Goal: Communication & Community: Participate in discussion

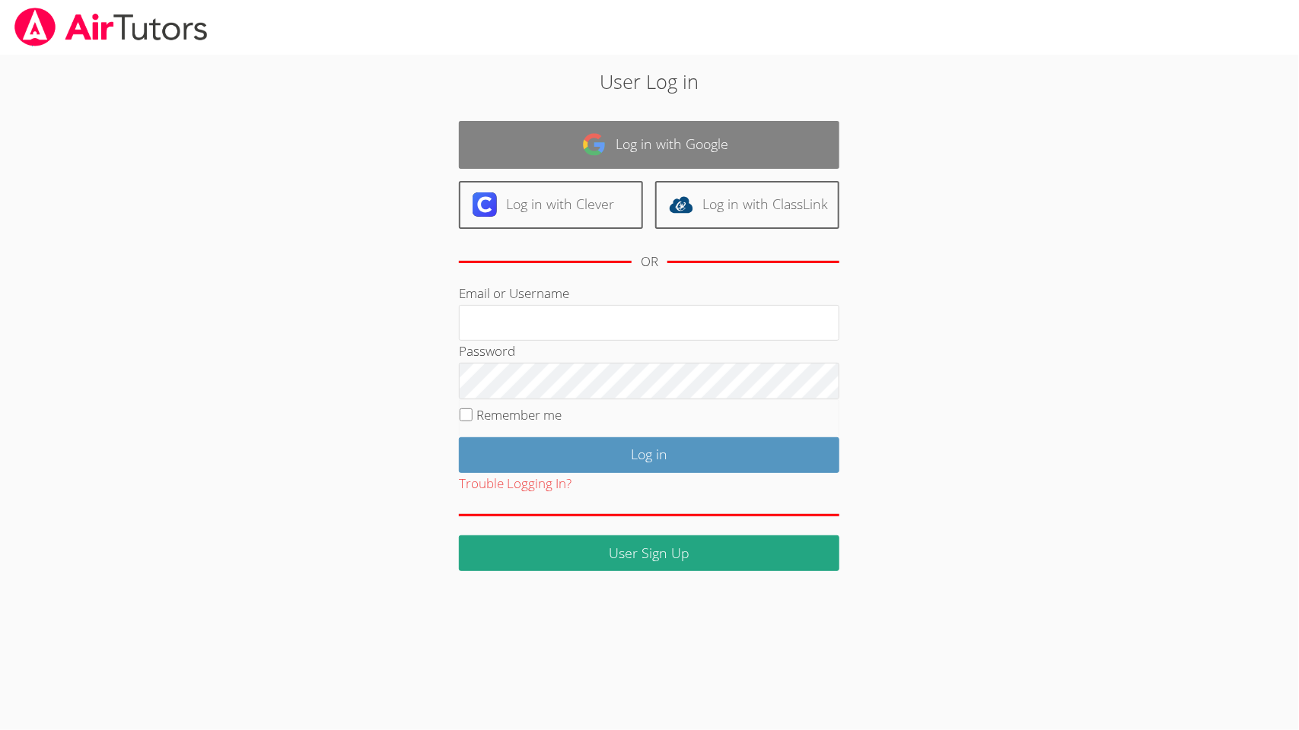
click at [571, 134] on link "Log in with Google" at bounding box center [649, 145] width 380 height 48
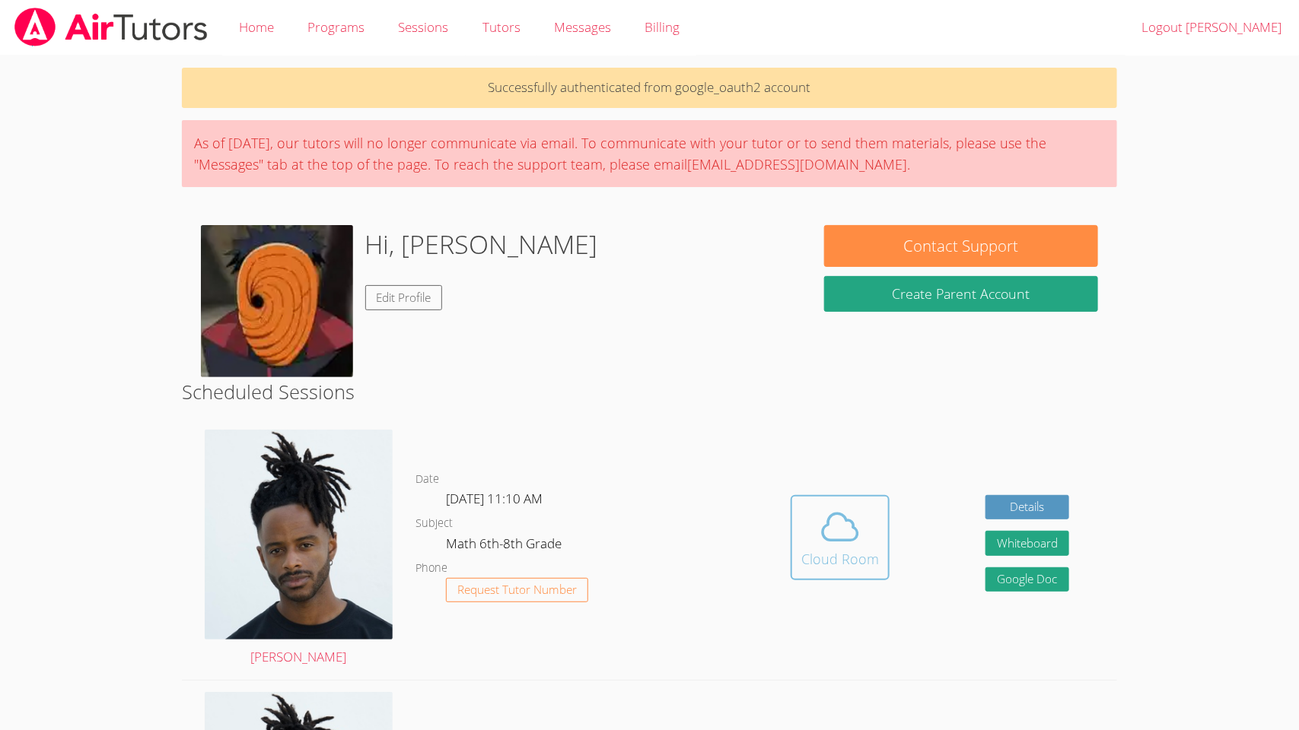
click at [840, 537] on icon at bounding box center [840, 527] width 43 height 43
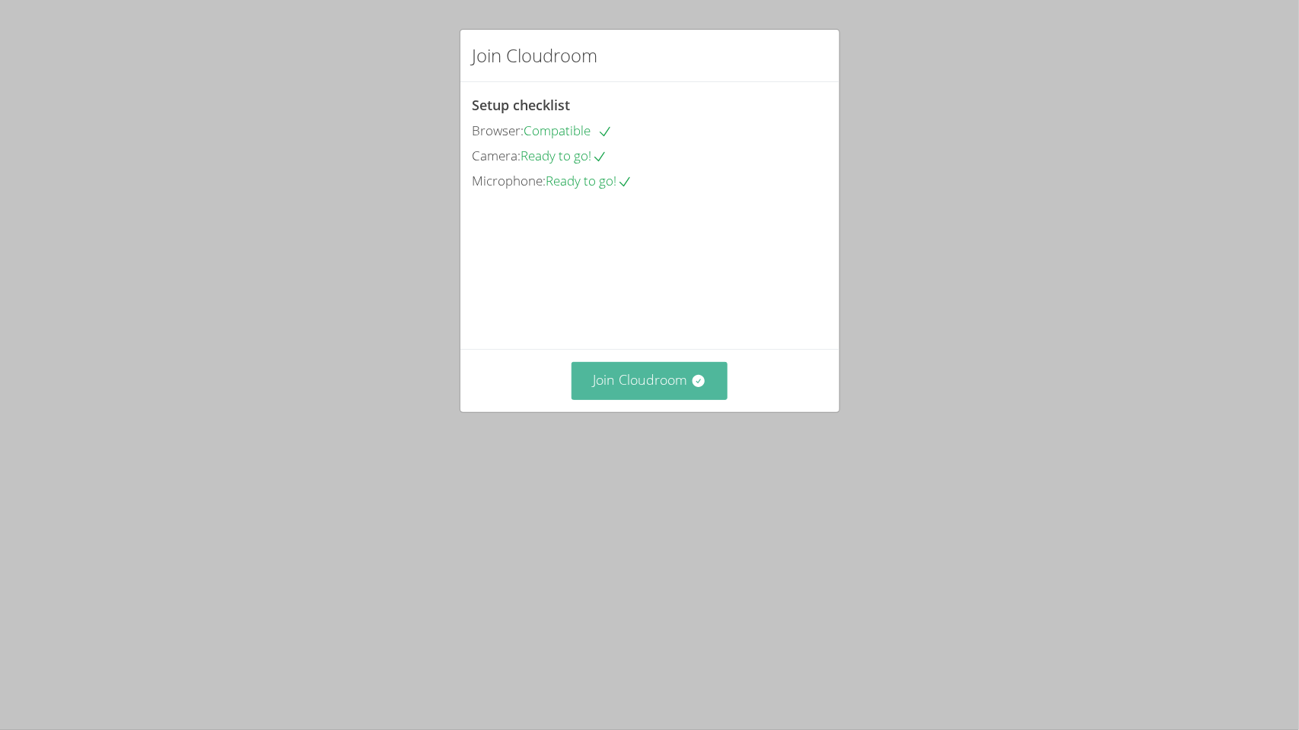
click at [647, 399] on button "Join Cloudroom" at bounding box center [649, 380] width 156 height 37
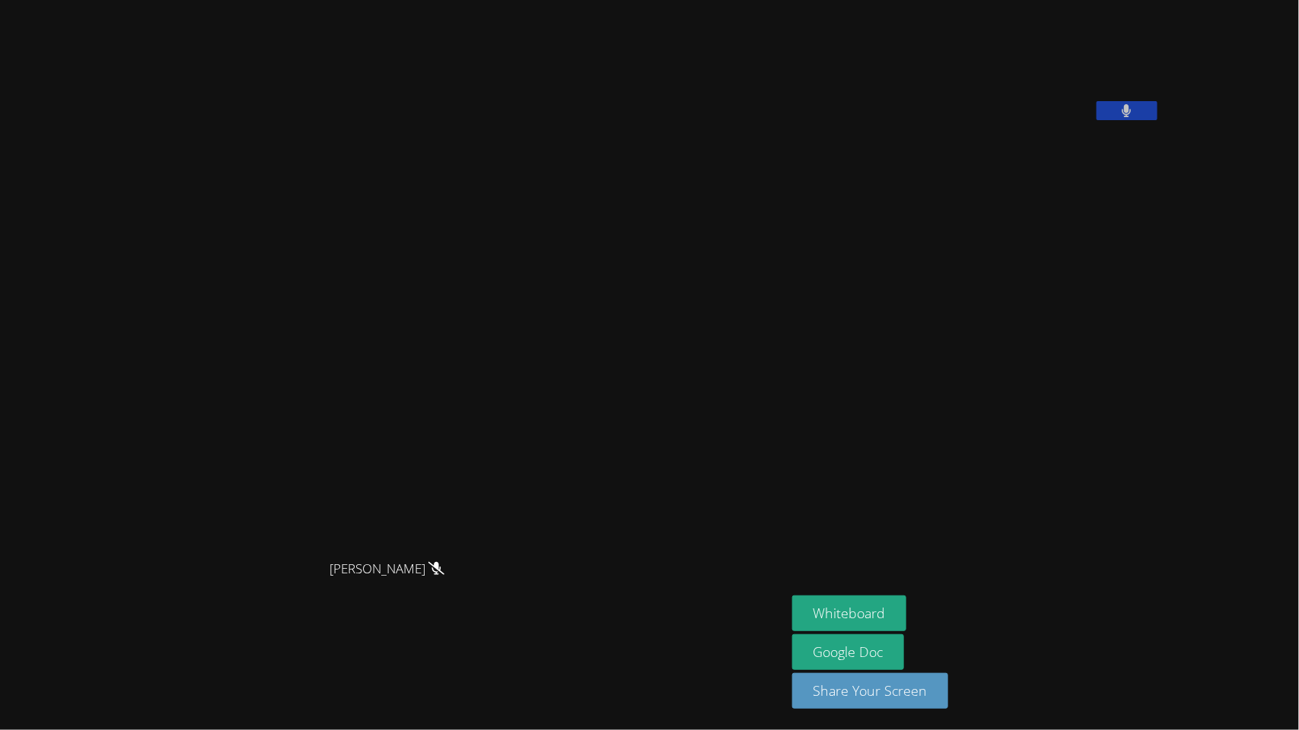
click at [1157, 120] on button at bounding box center [1126, 110] width 61 height 19
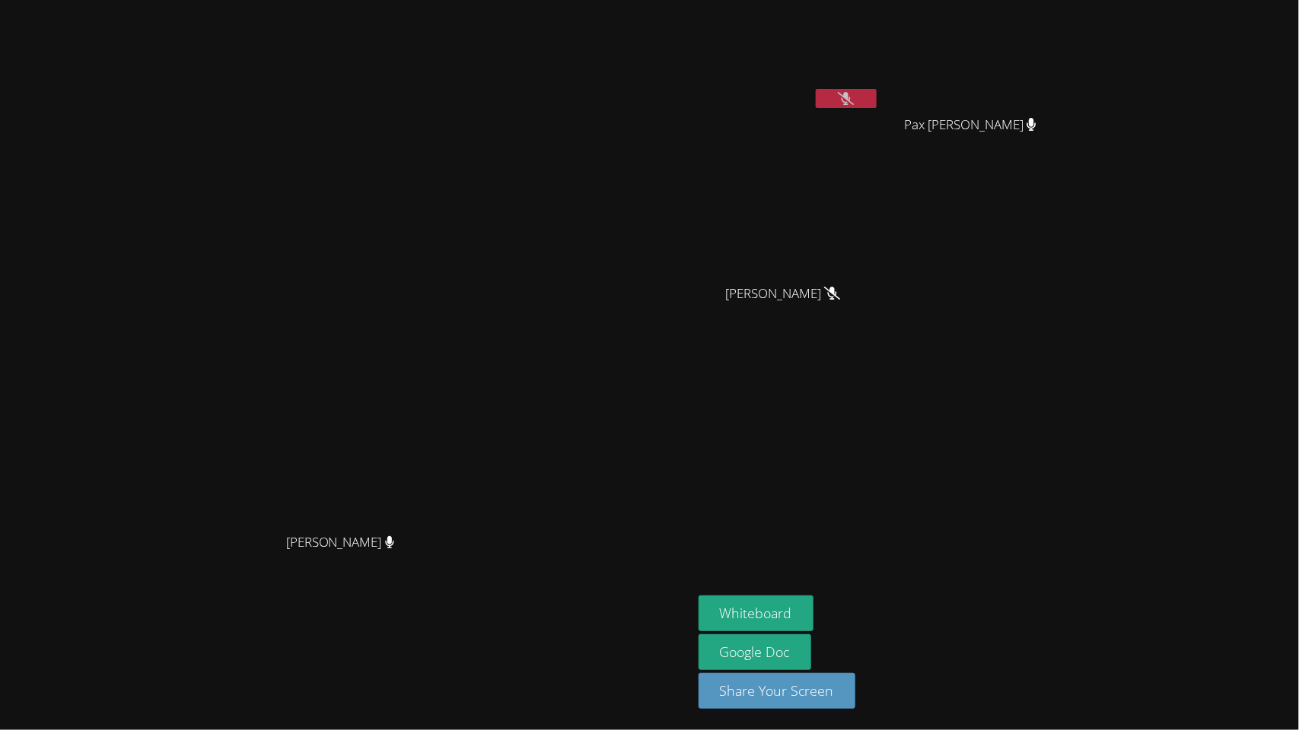
click at [854, 100] on icon at bounding box center [846, 98] width 16 height 13
click at [851, 100] on icon at bounding box center [846, 98] width 10 height 13
click at [813, 621] on button "Whiteboard" at bounding box center [755, 614] width 115 height 36
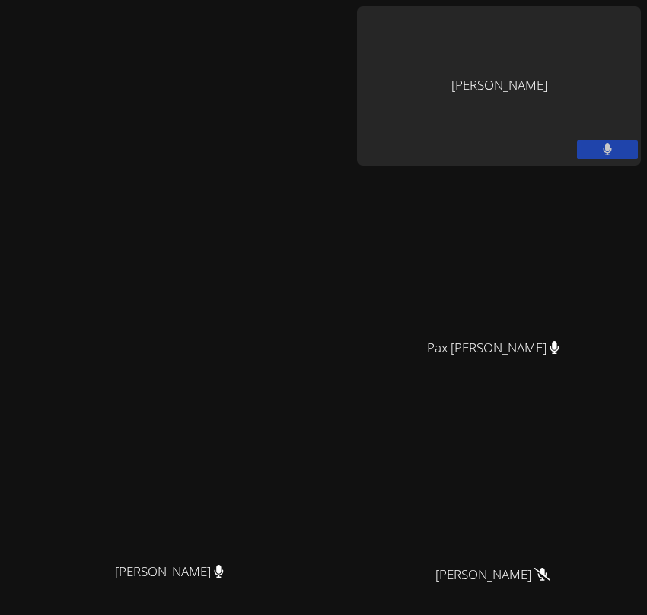
click at [583, 157] on button at bounding box center [607, 149] width 61 height 19
click at [187, 132] on div "[PERSON_NAME] [PERSON_NAME]" at bounding box center [175, 489] width 339 height 967
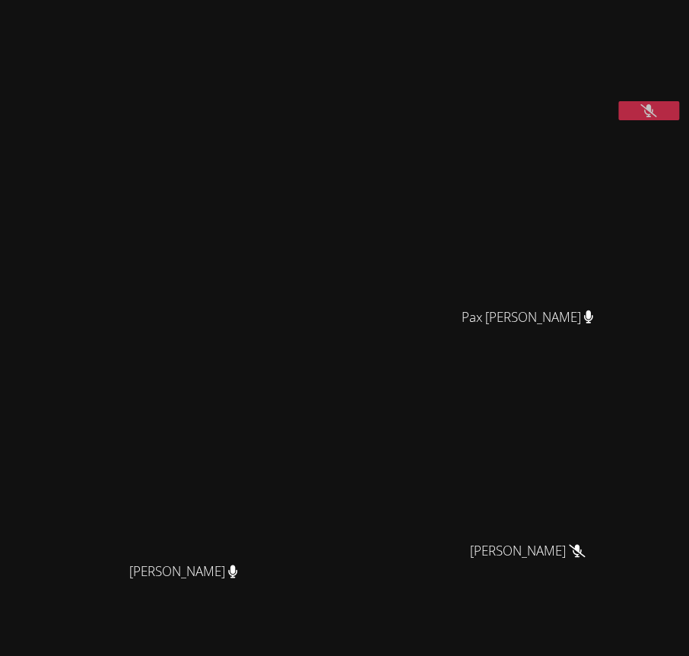
click at [646, 117] on icon at bounding box center [649, 110] width 16 height 13
click at [646, 117] on icon at bounding box center [649, 110] width 9 height 13
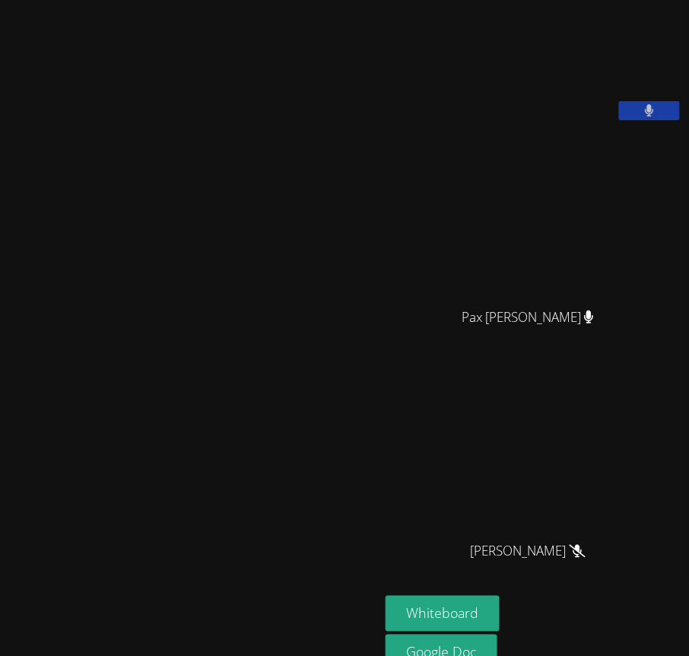
click at [665, 120] on button at bounding box center [649, 110] width 61 height 19
click at [637, 120] on button at bounding box center [649, 110] width 61 height 19
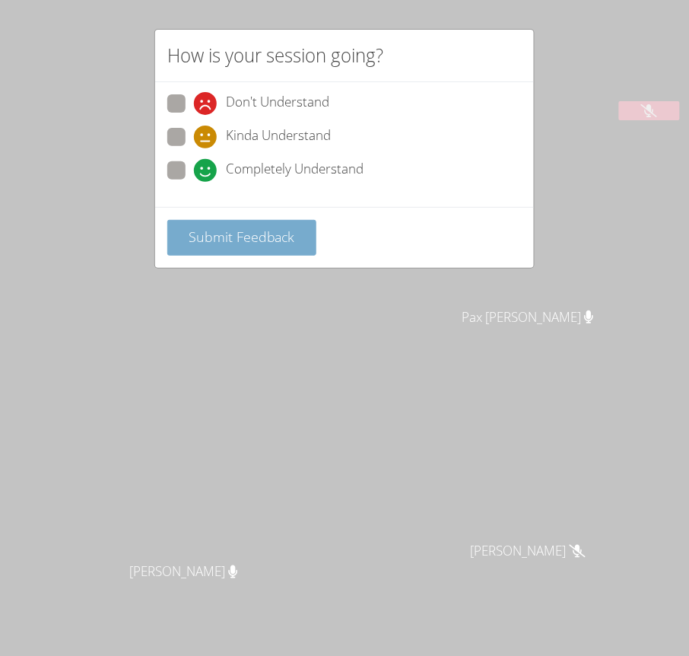
click at [208, 222] on button "Submit Feedback" at bounding box center [241, 238] width 149 height 36
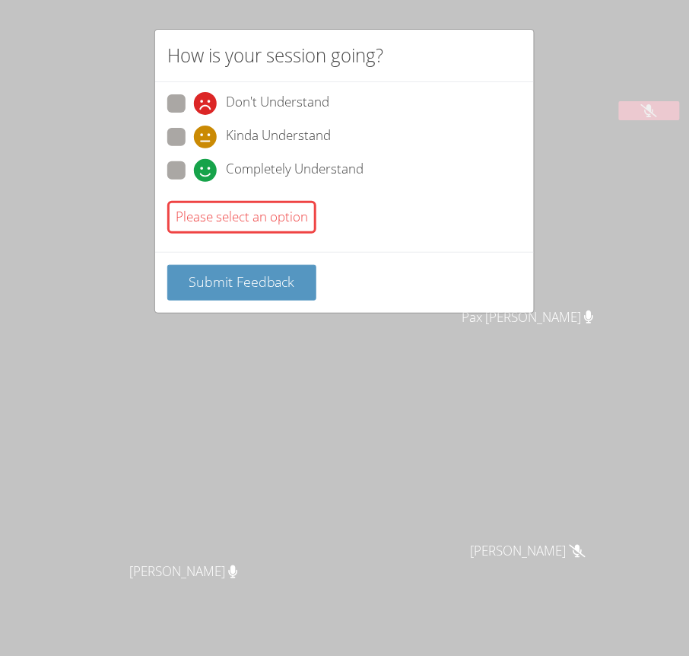
click at [194, 182] on span at bounding box center [194, 182] width 0 height 0
click at [194, 166] on input "Completely Understand" at bounding box center [200, 167] width 13 height 13
radio input "true"
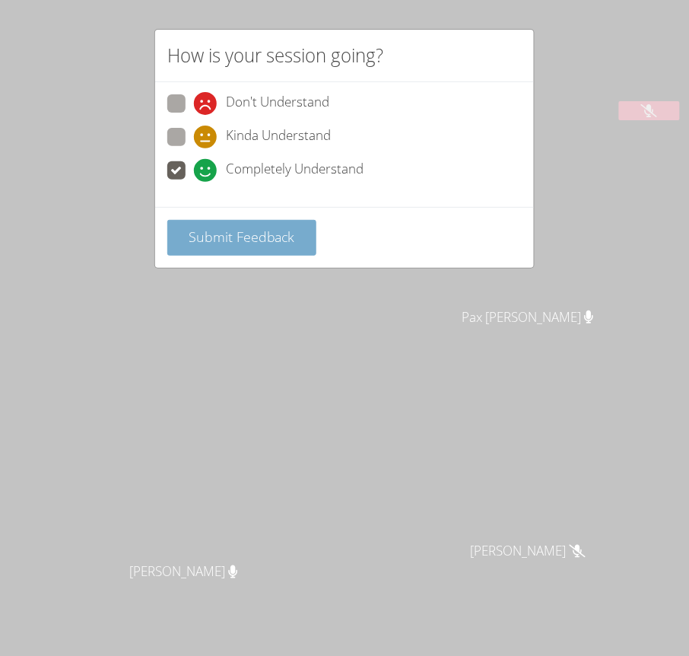
click at [263, 224] on button "Submit Feedback" at bounding box center [241, 238] width 149 height 36
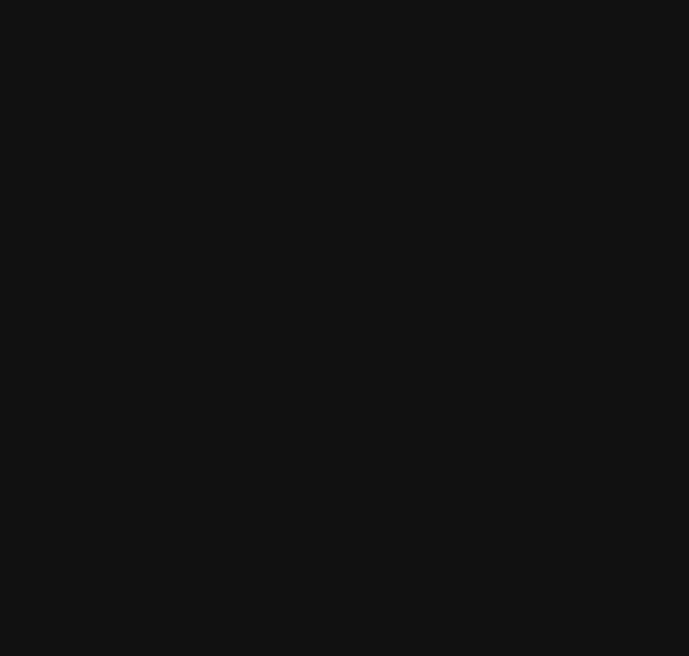
scroll to position [67, 0]
click at [660, 53] on button at bounding box center [649, 43] width 61 height 19
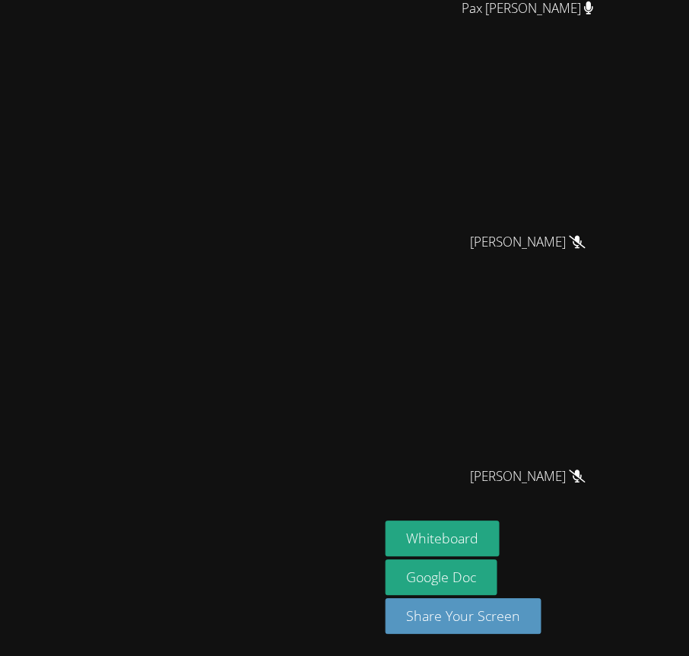
scroll to position [0, 0]
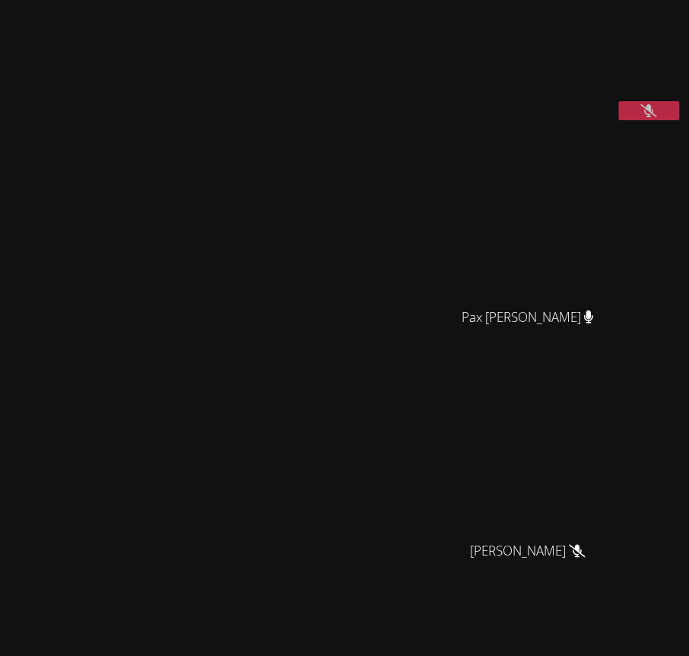
click at [267, 111] on div "[PERSON_NAME]" at bounding box center [189, 482] width 367 height 952
